Goal: Information Seeking & Learning: Learn about a topic

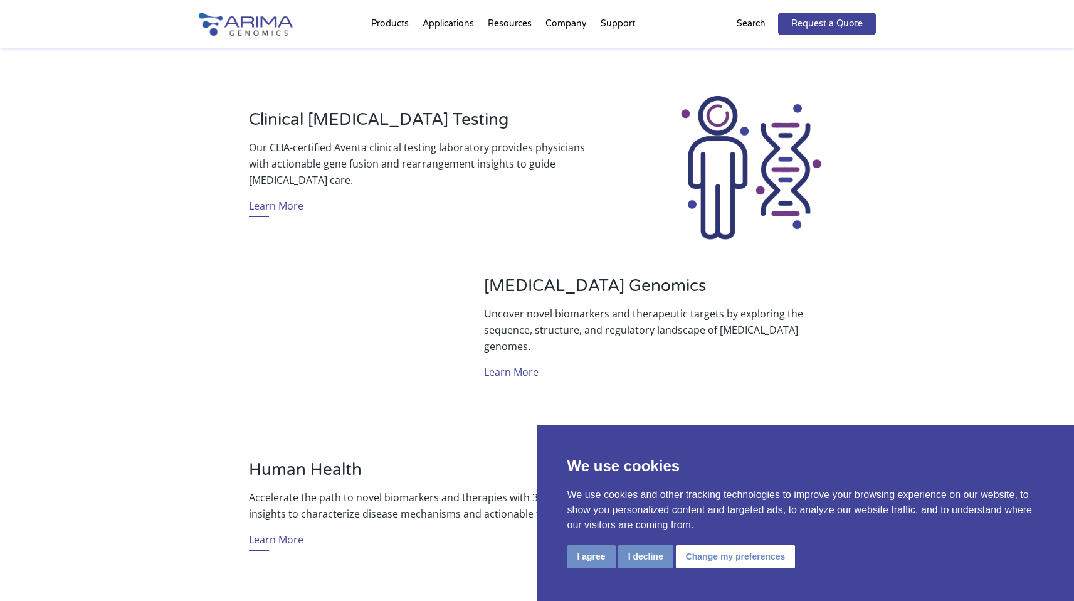
scroll to position [451, 0]
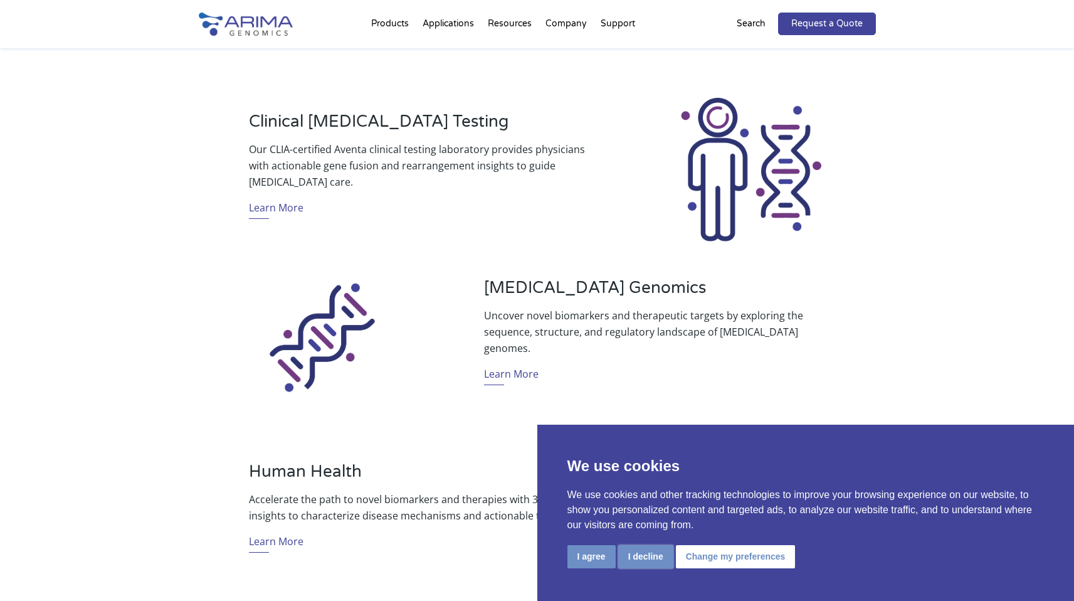
click at [645, 560] on button "I decline" at bounding box center [645, 556] width 55 height 23
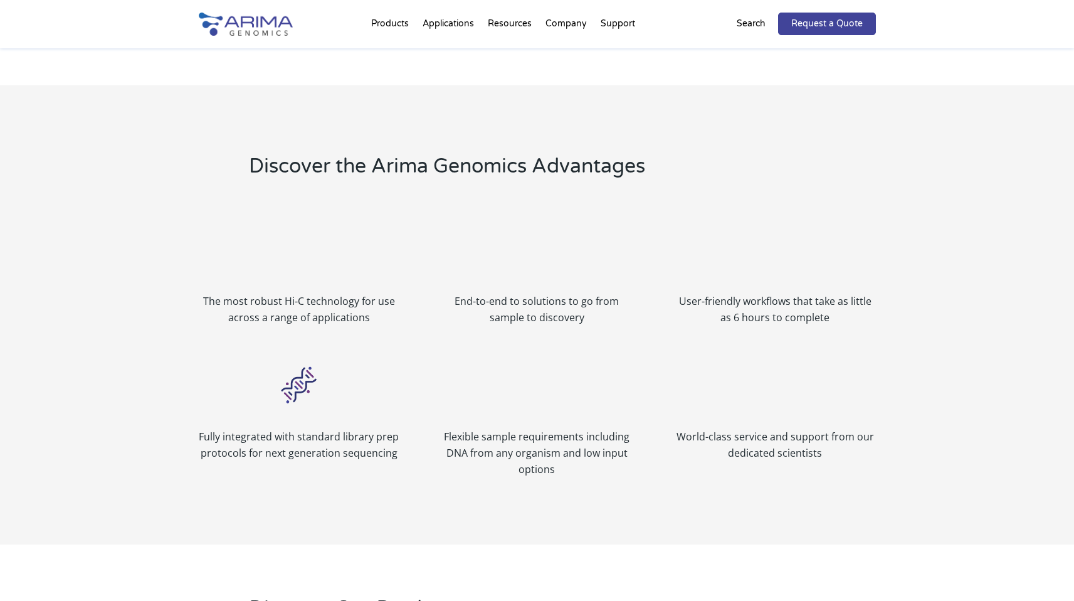
scroll to position [1304, 0]
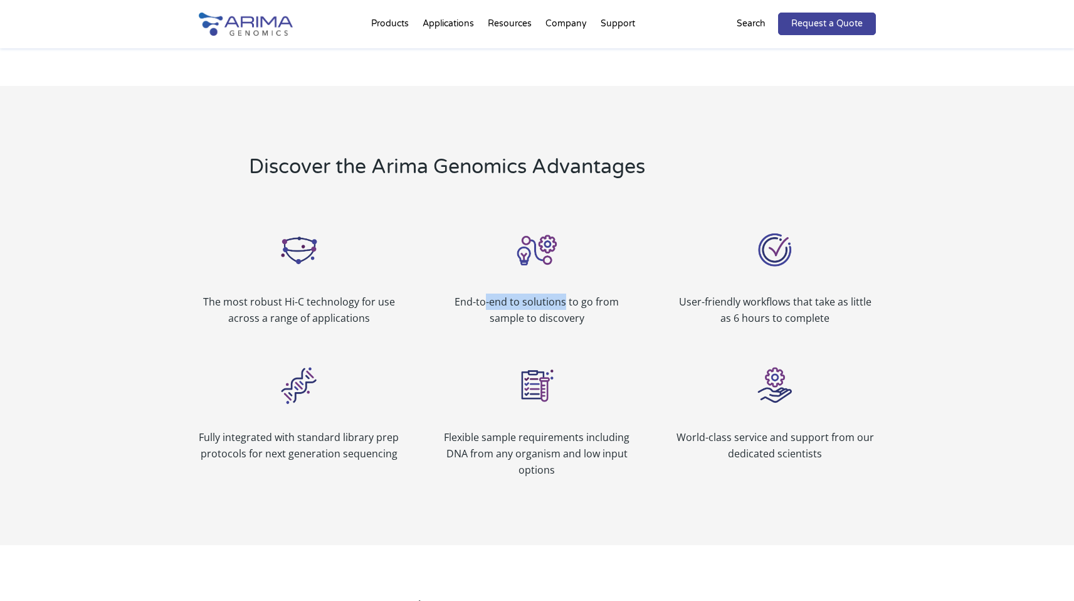
drag, startPoint x: 546, startPoint y: 301, endPoint x: 470, endPoint y: 302, distance: 76.5
click at [470, 302] on p "End-to-end to solutions to go from sample to discovery" at bounding box center [536, 309] width 201 height 33
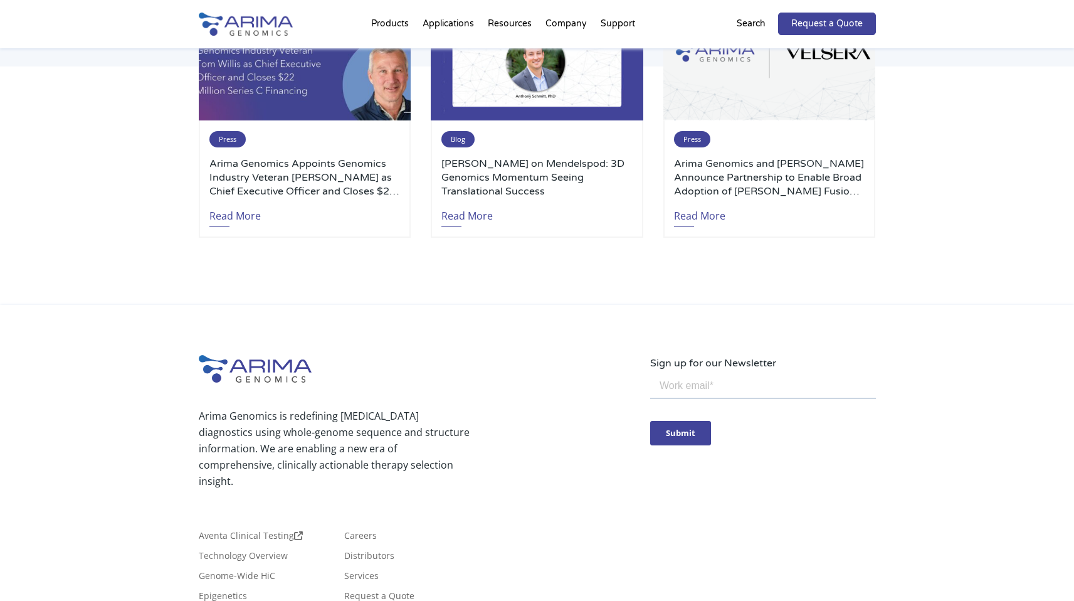
scroll to position [2918, 0]
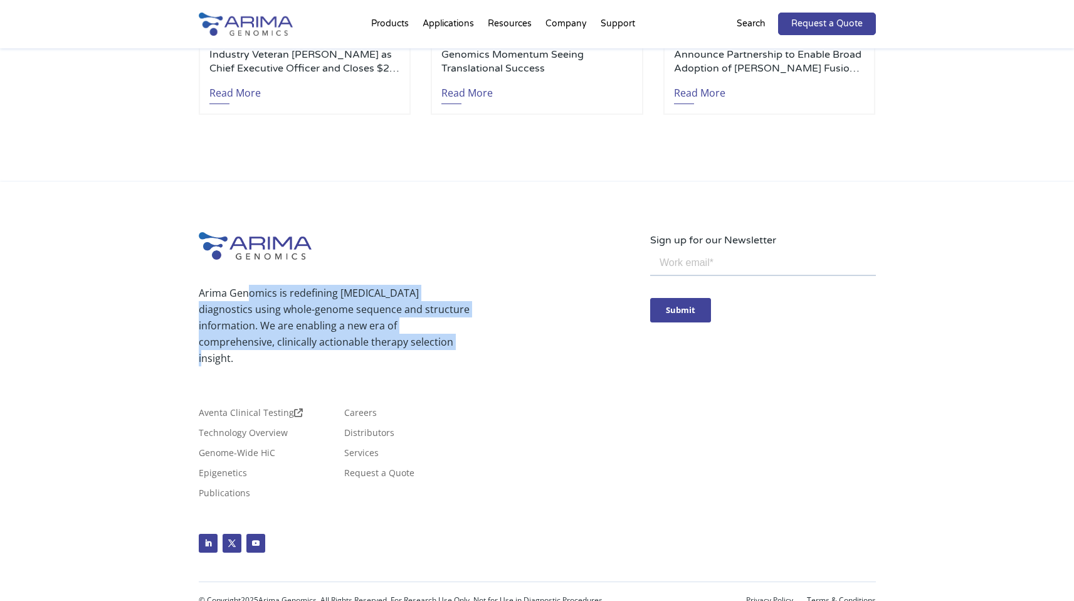
drag, startPoint x: 247, startPoint y: 296, endPoint x: 389, endPoint y: 339, distance: 148.7
click at [389, 339] on p "Arima Genomics is redefining [MEDICAL_DATA] diagnostics using whole-genome sequ…" at bounding box center [334, 326] width 271 height 82
drag, startPoint x: 389, startPoint y: 339, endPoint x: 256, endPoint y: 297, distance: 140.2
click at [256, 297] on p "Arima Genomics is redefining [MEDICAL_DATA] diagnostics using whole-genome sequ…" at bounding box center [334, 326] width 271 height 82
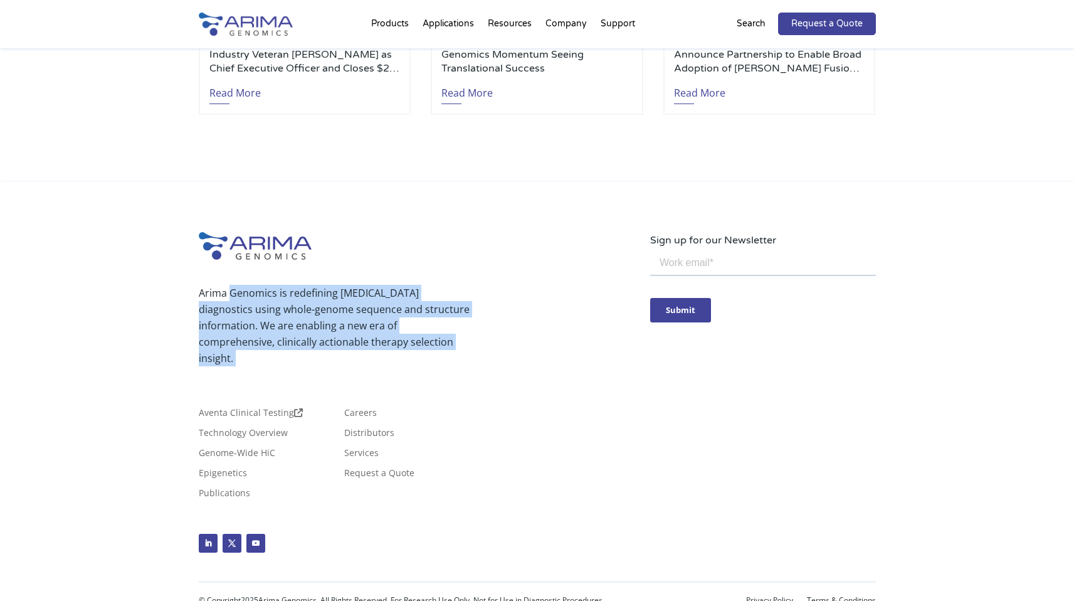
click at [256, 297] on p "Arima Genomics is redefining [MEDICAL_DATA] diagnostics using whole-genome sequ…" at bounding box center [334, 326] width 271 height 82
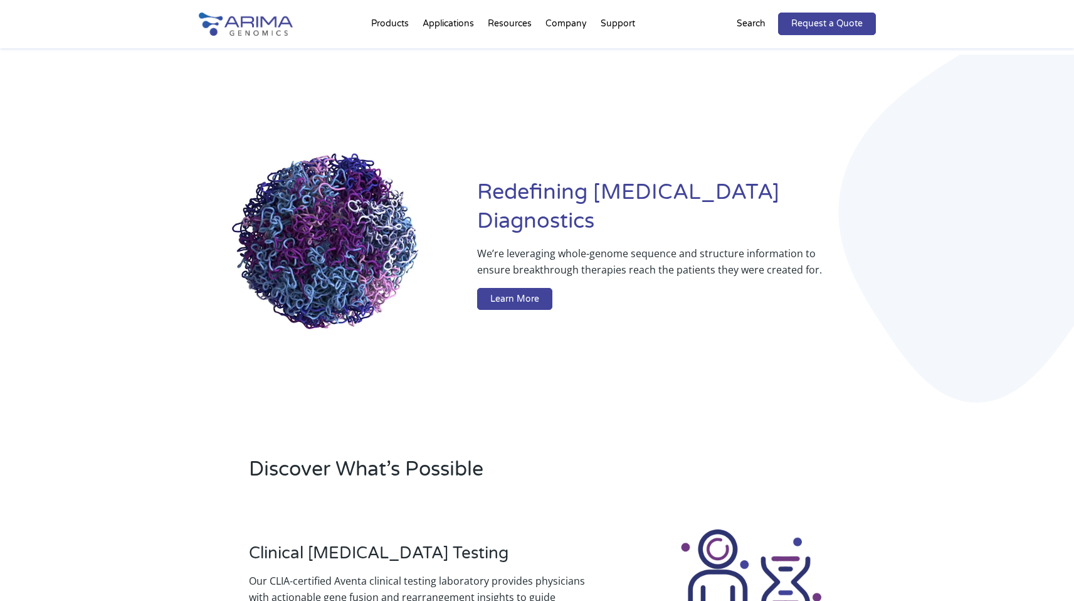
scroll to position [0, 0]
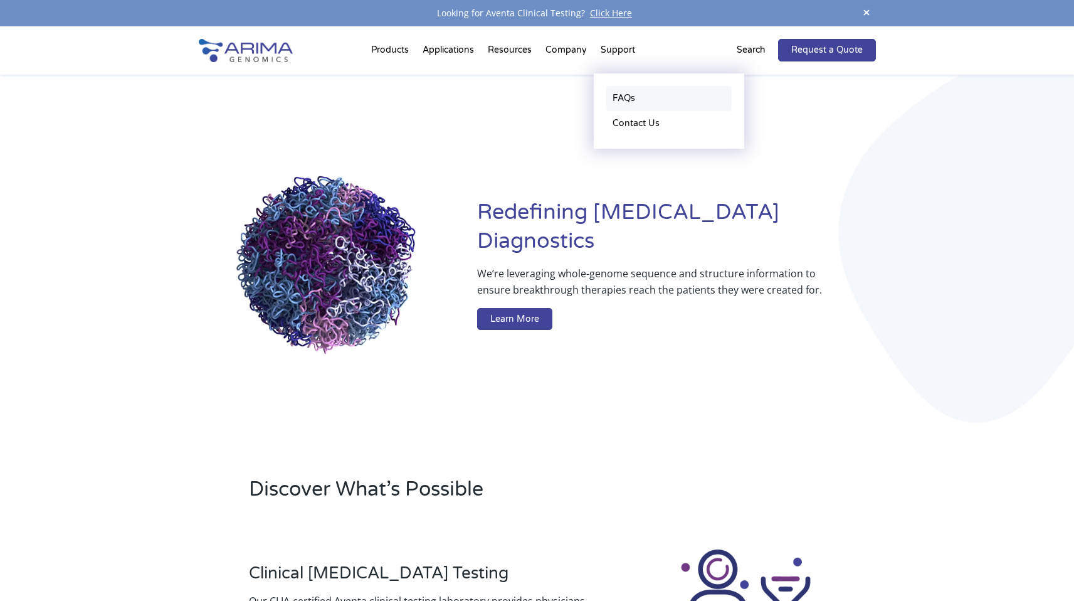
click at [626, 105] on link "FAQs" at bounding box center [668, 98] width 125 height 25
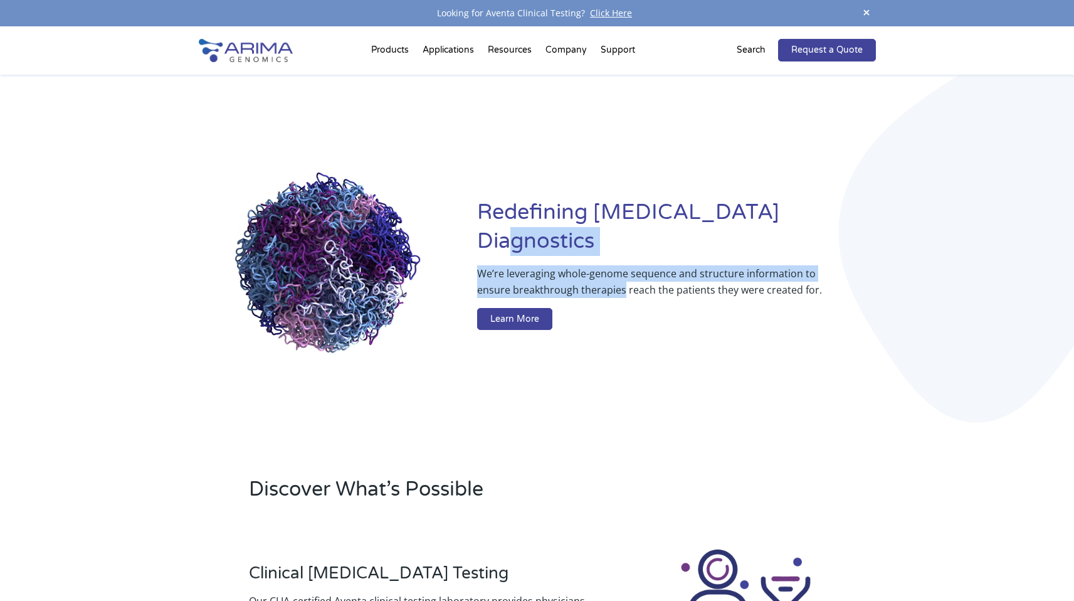
drag, startPoint x: 566, startPoint y: 245, endPoint x: 624, endPoint y: 276, distance: 66.5
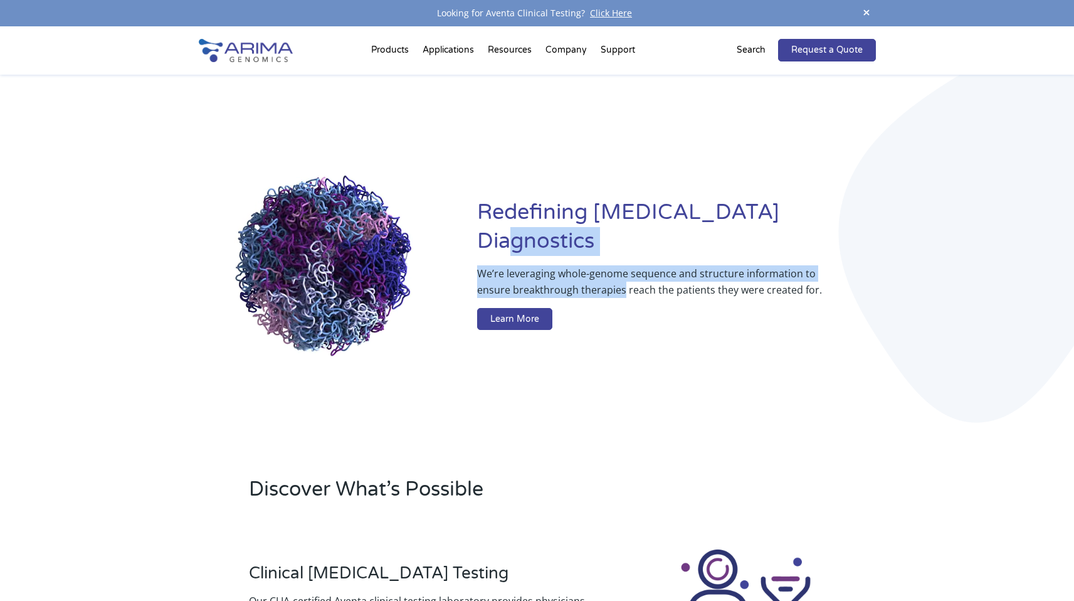
click at [624, 276] on div "Redefining Cancer Diagnostics We’re leveraging whole-genome sequence and struct…" at bounding box center [676, 266] width 398 height 137
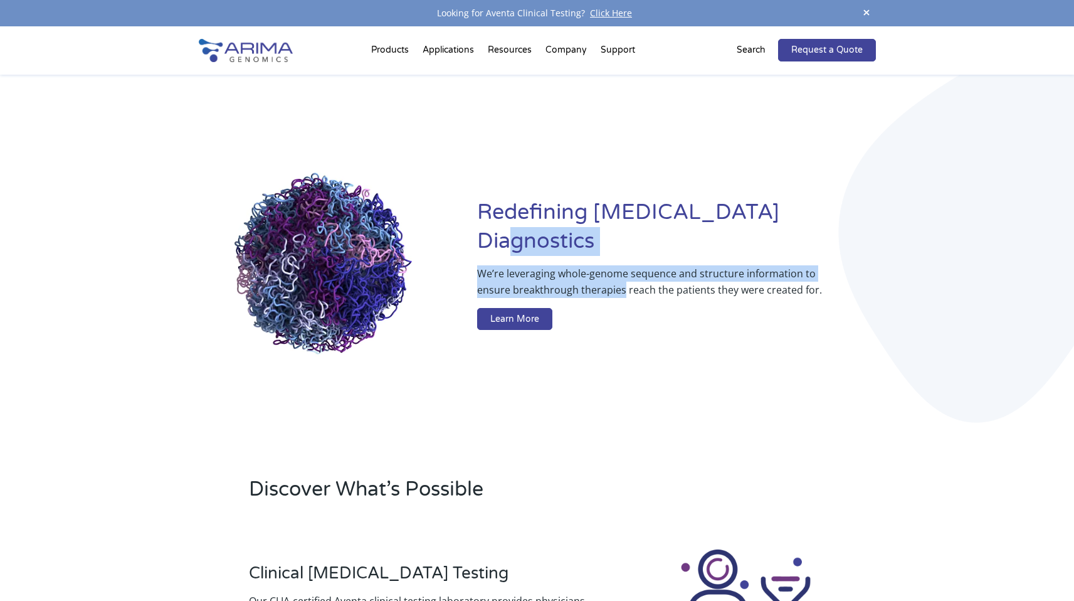
click at [624, 277] on p "We’re leveraging whole-genome sequence and structure information to ensure brea…" at bounding box center [651, 286] width 348 height 43
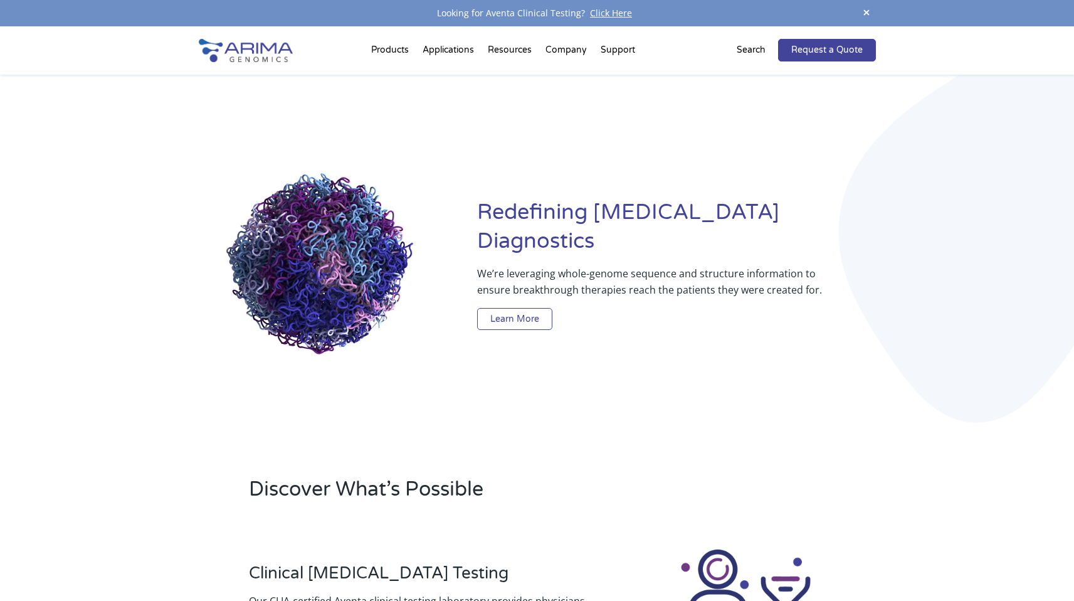
click at [516, 308] on link "Learn More" at bounding box center [514, 319] width 75 height 23
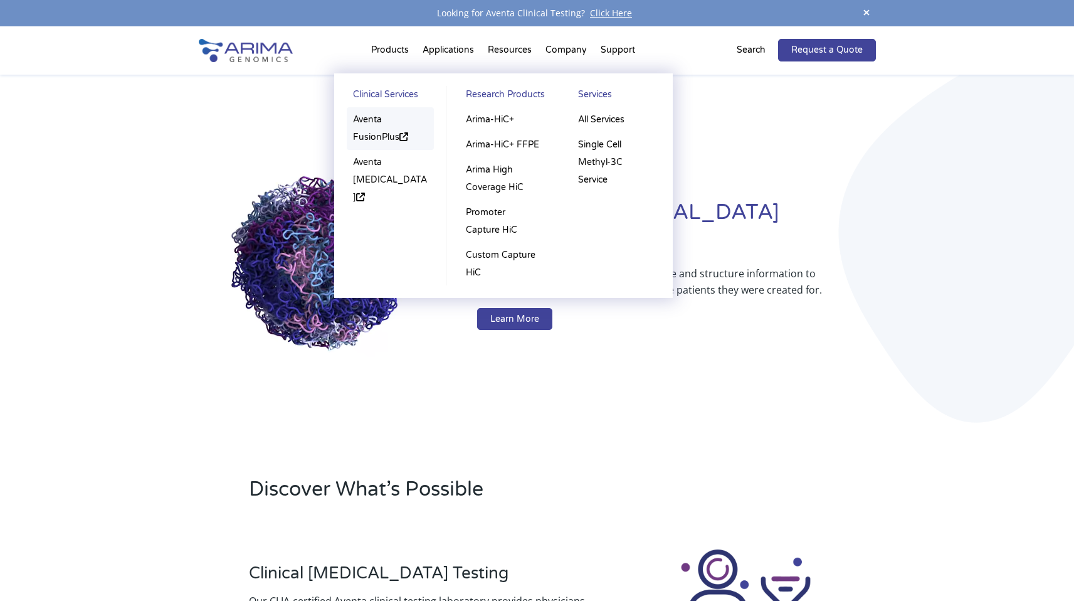
click at [381, 128] on link "Aventa FusionPlus" at bounding box center [391, 128] width 88 height 43
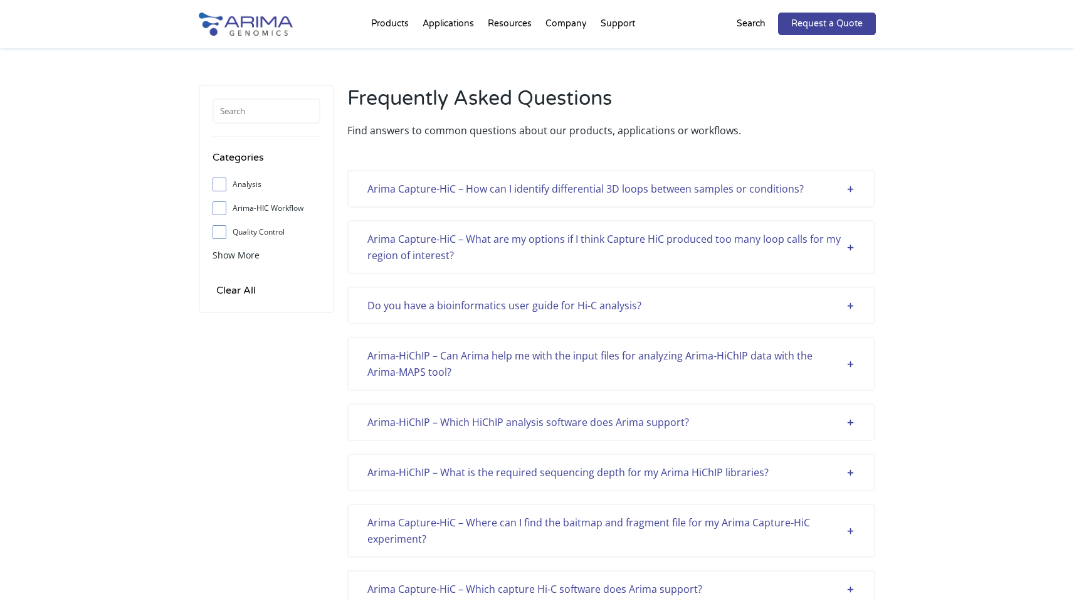
click at [571, 308] on div "Do you have a bioinformatics user guide for Hi-C analysis?" at bounding box center [611, 305] width 488 height 16
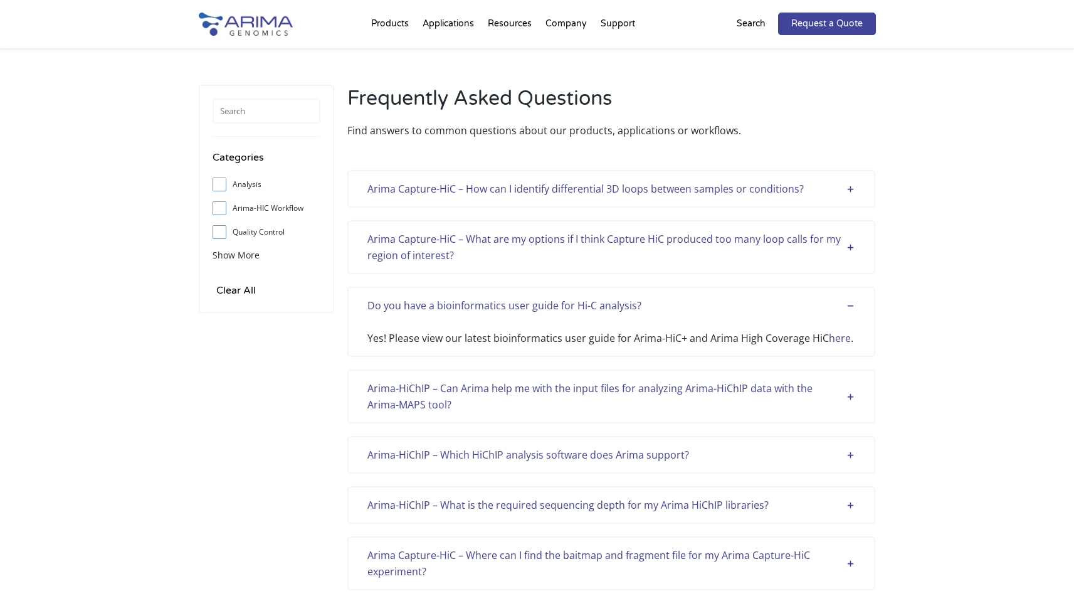
click at [486, 305] on div "Do you have a bioinformatics user guide for Hi-C analysis?" at bounding box center [611, 305] width 488 height 16
